Goal: Check status: Check status

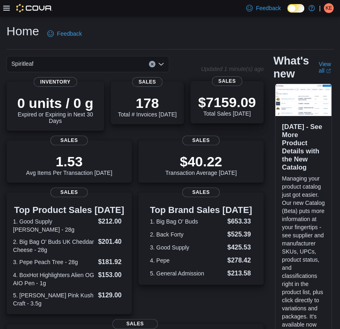
click at [218, 95] on p "$7159.09" at bounding box center [227, 102] width 58 height 16
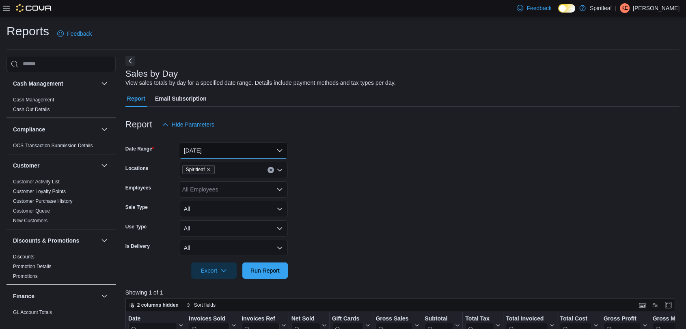
click at [251, 148] on button "Today" at bounding box center [233, 151] width 109 height 16
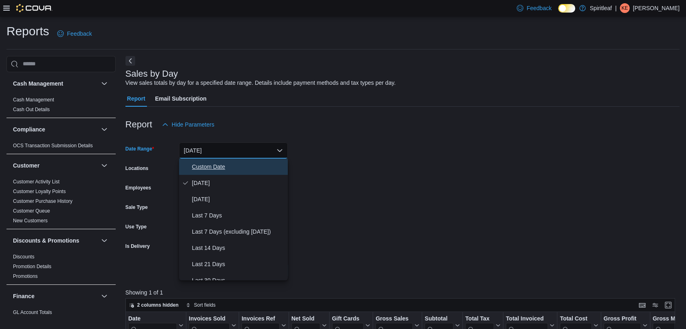
click at [208, 165] on span "Custom Date" at bounding box center [238, 167] width 93 height 10
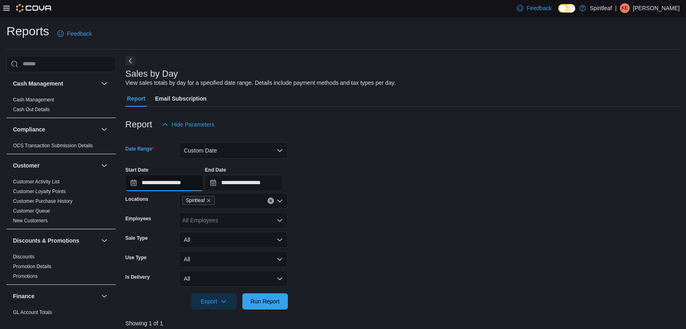
click at [197, 180] on input "**********" at bounding box center [164, 183] width 78 height 16
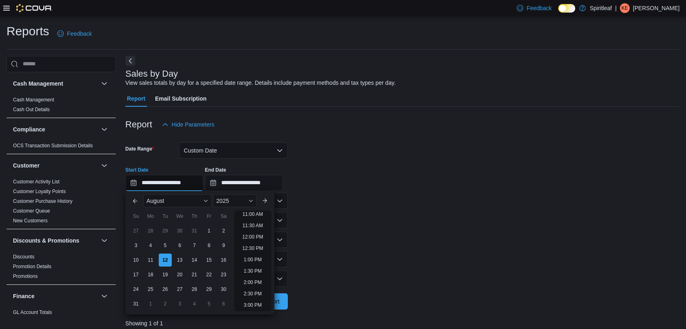
scroll to position [296, 0]
click at [253, 271] on li "3:30 PM" at bounding box center [252, 274] width 25 height 10
type input "**********"
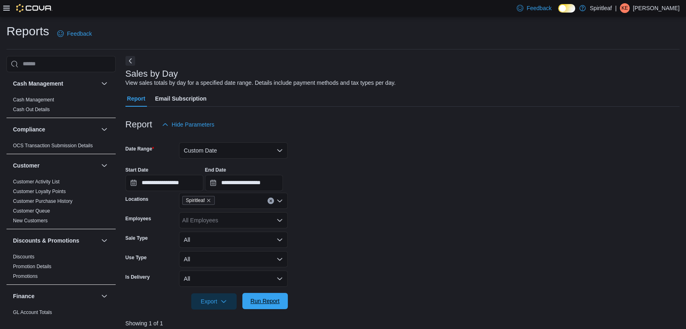
click at [270, 302] on span "Run Report" at bounding box center [265, 301] width 29 height 8
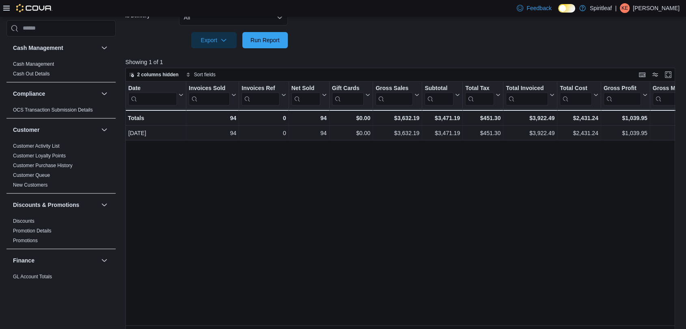
scroll to position [134, 0]
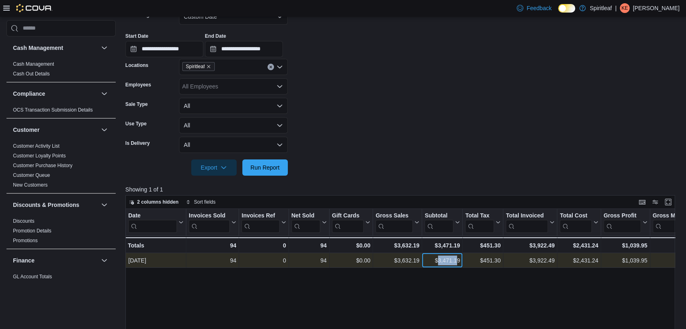
drag, startPoint x: 437, startPoint y: 261, endPoint x: 459, endPoint y: 260, distance: 21.5
click at [346, 260] on div "$3,471.19" at bounding box center [442, 261] width 35 height 10
copy div "3,471.19"
